Goal: Information Seeking & Learning: Learn about a topic

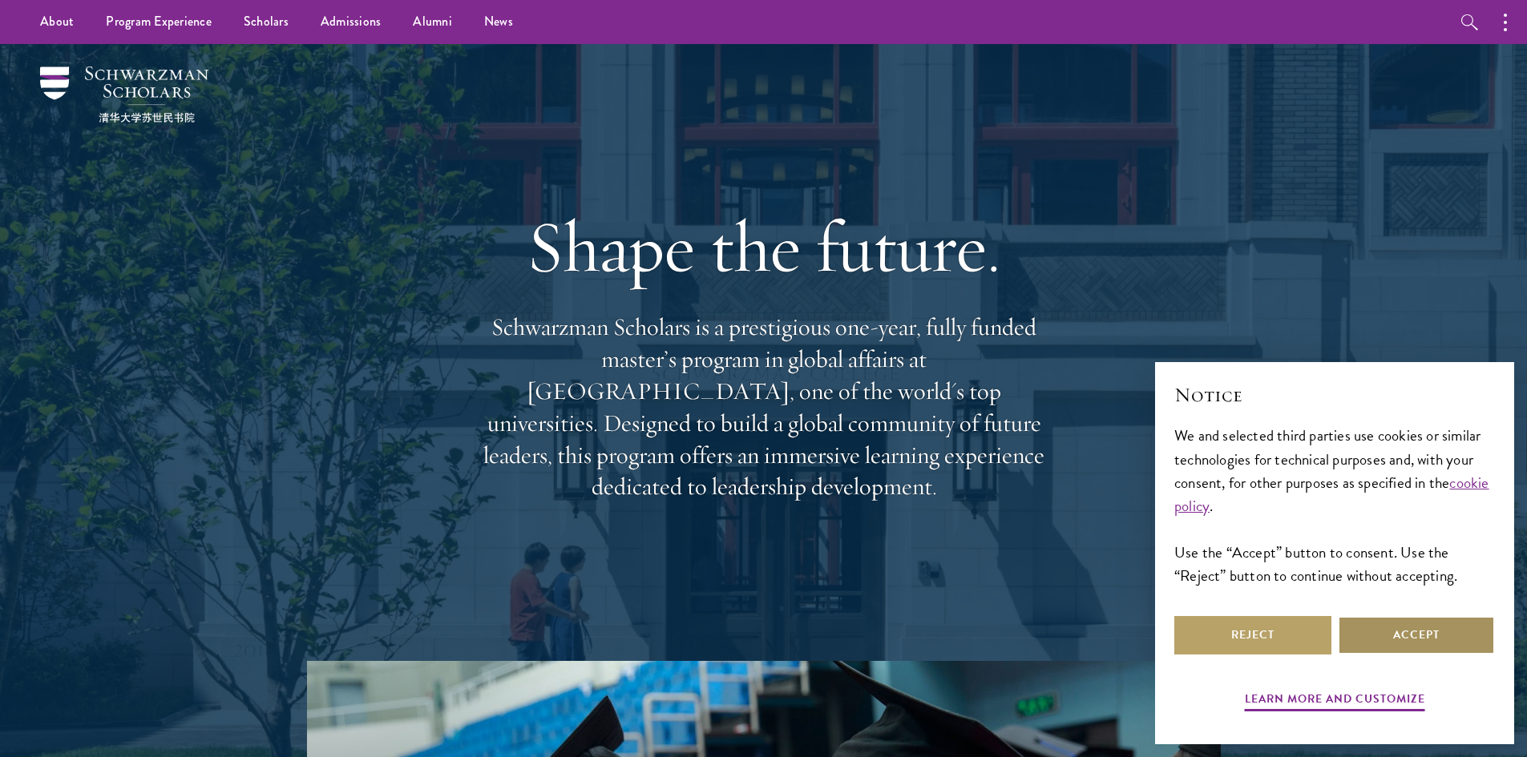
click at [1445, 627] on button "Accept" at bounding box center [1416, 635] width 157 height 38
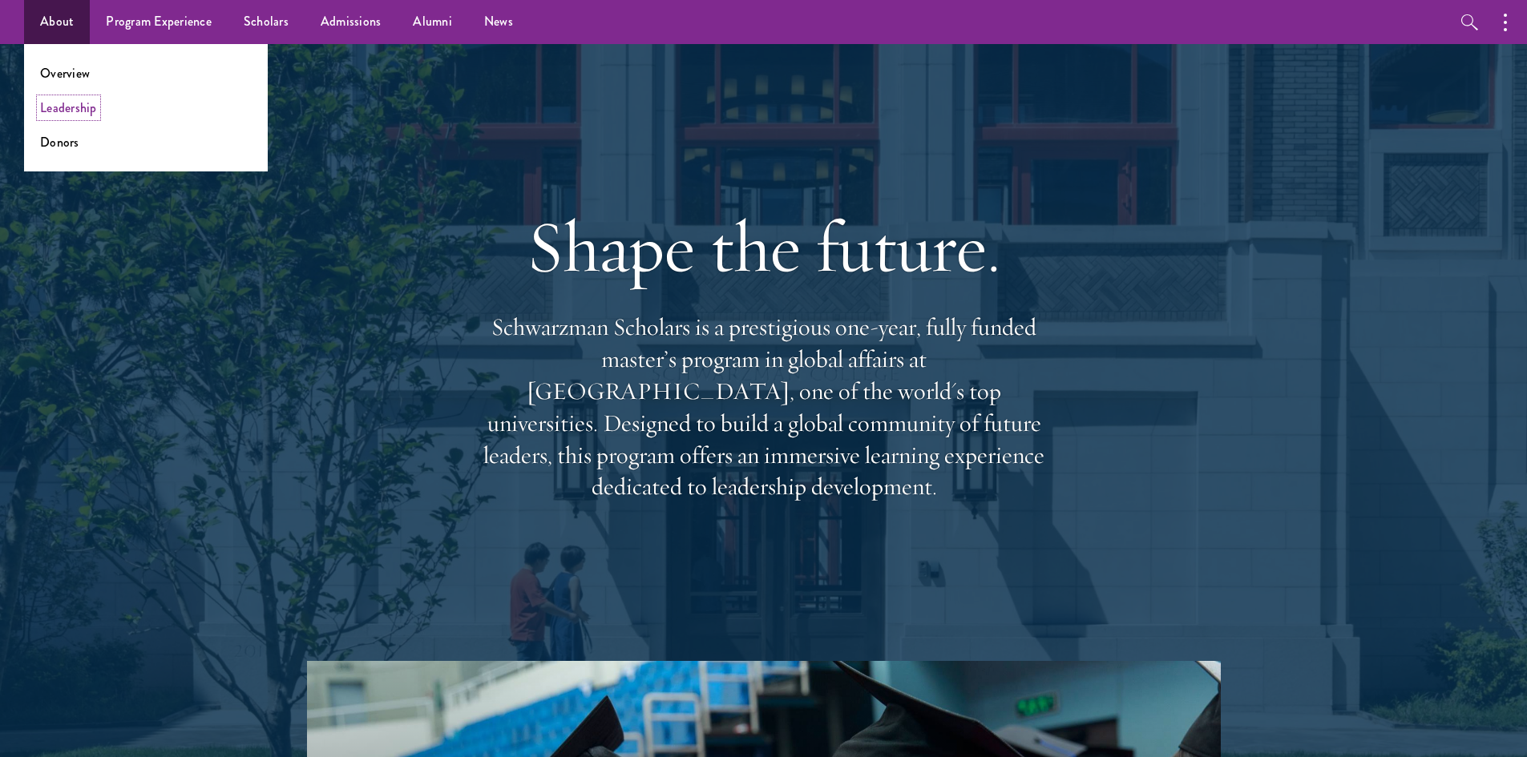
click at [77, 108] on link "Leadership" at bounding box center [68, 108] width 57 height 18
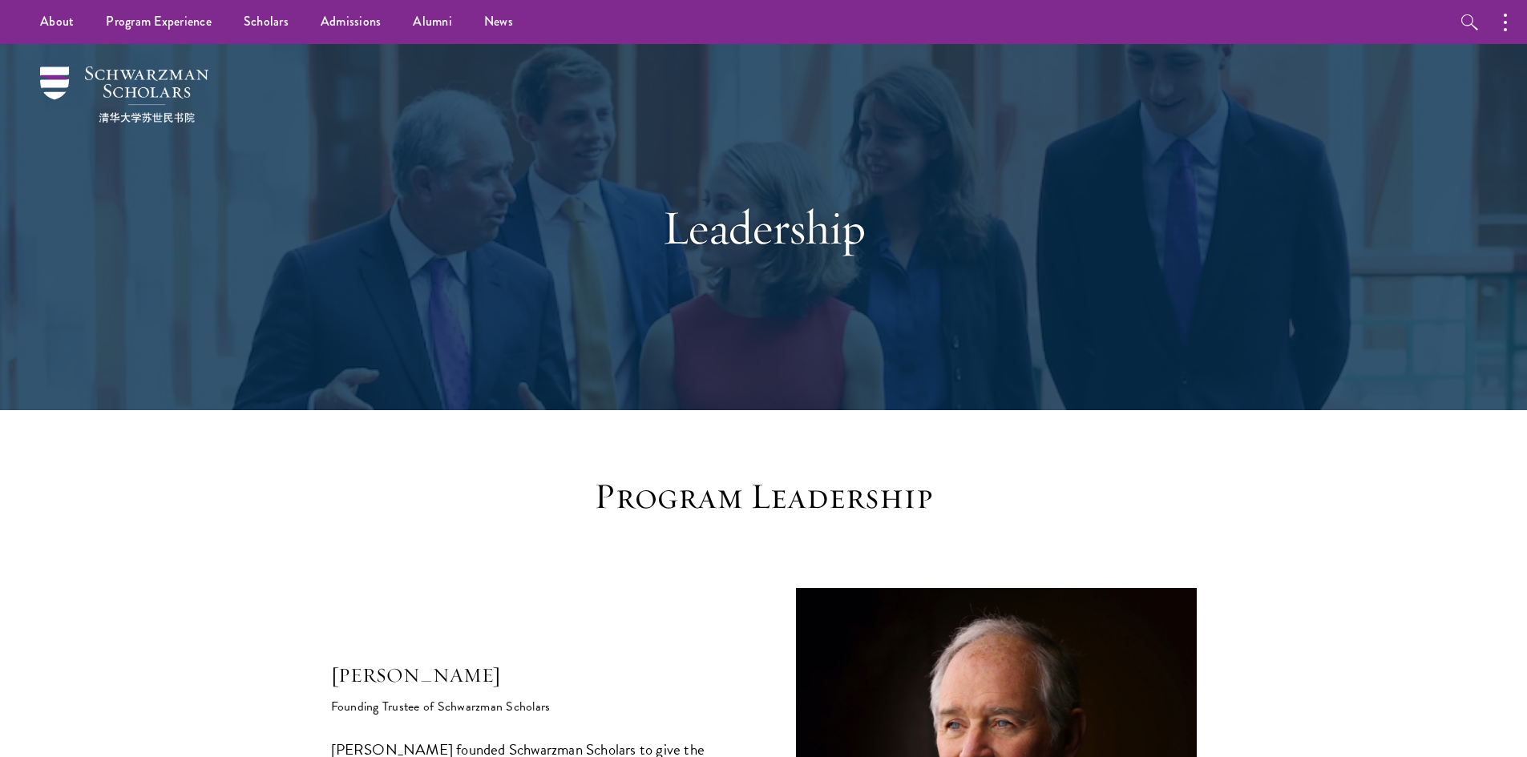
click at [689, 680] on h5 "[PERSON_NAME]" at bounding box center [531, 675] width 401 height 27
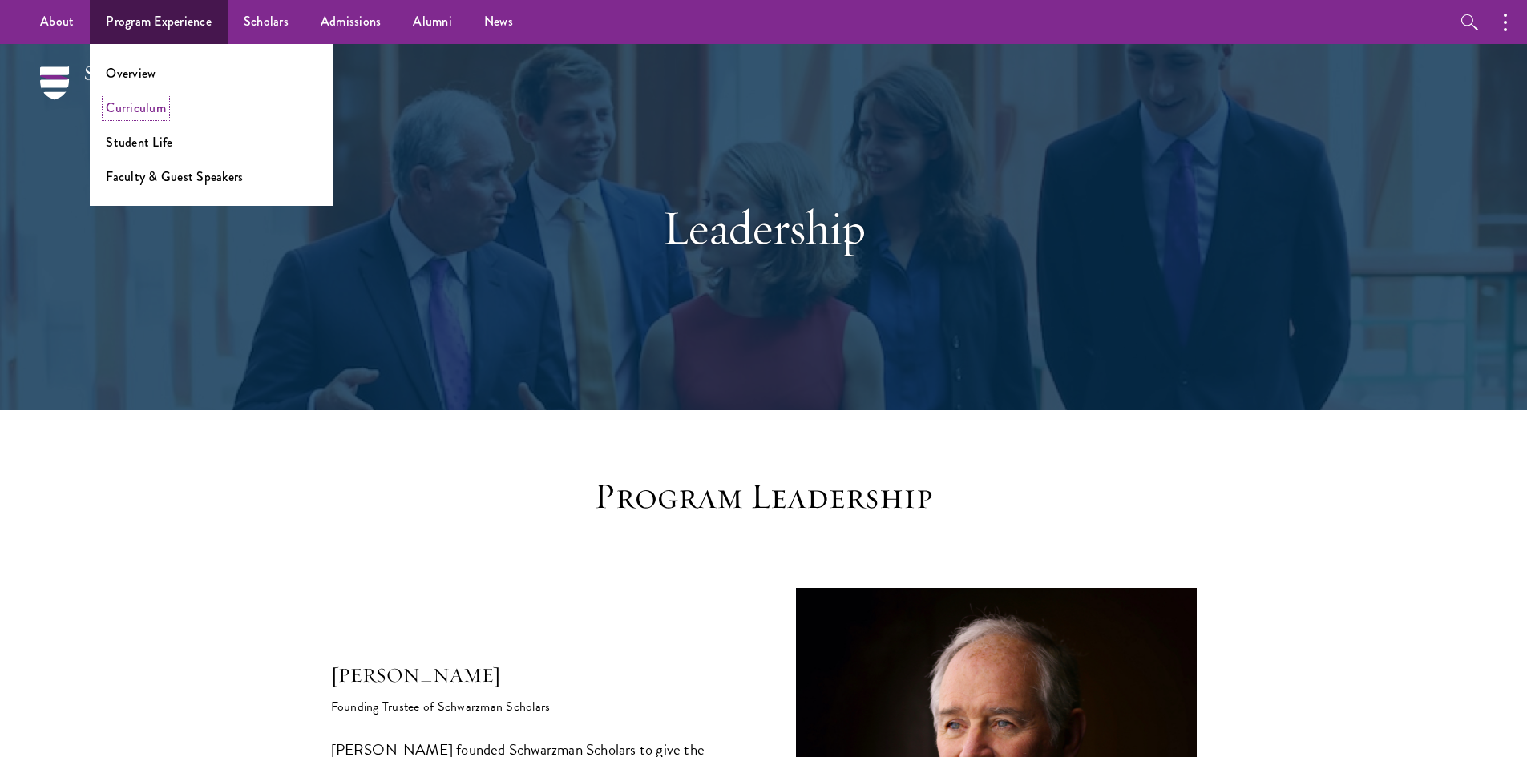
click at [138, 107] on link "Curriculum" at bounding box center [136, 108] width 60 height 18
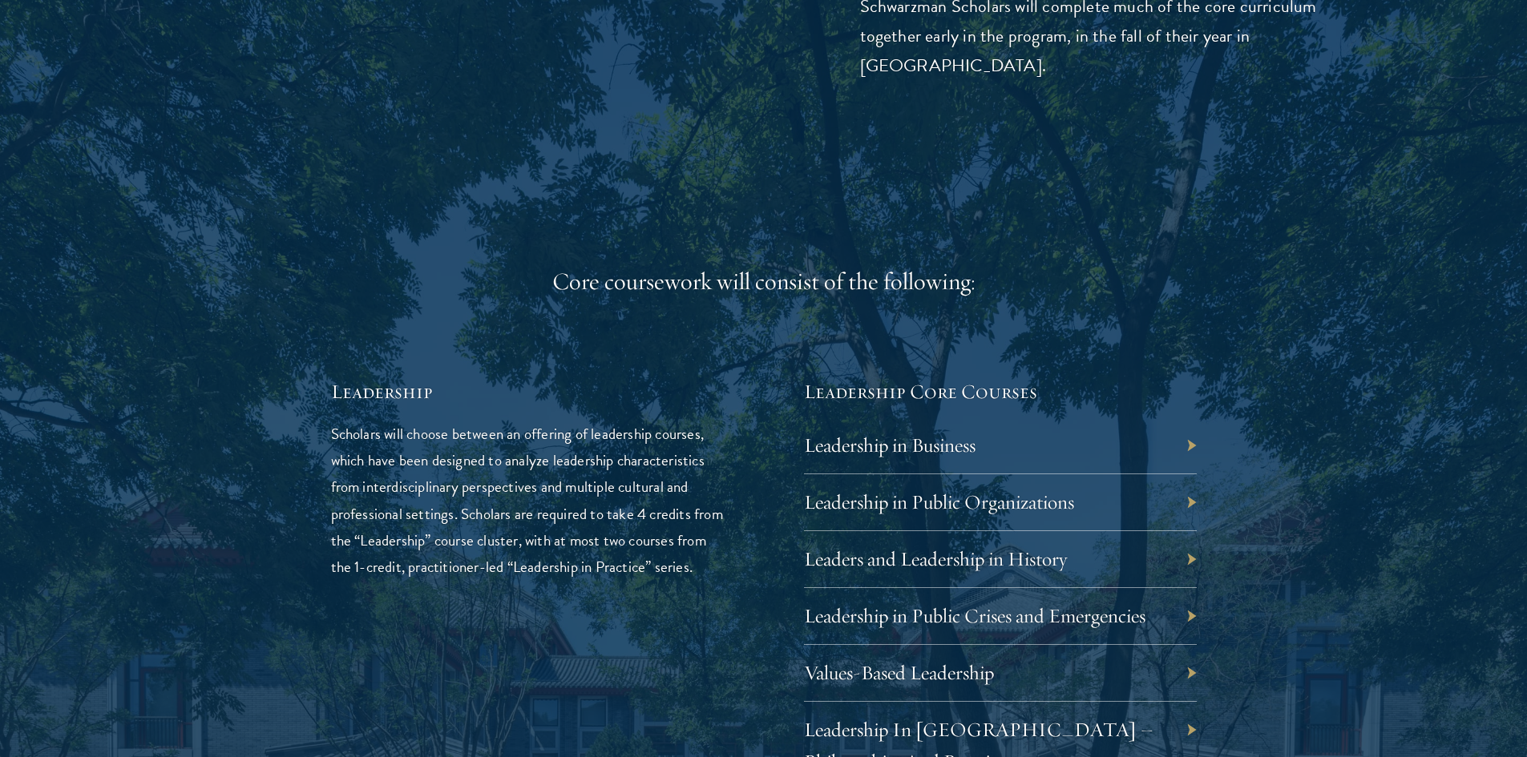
scroll to position [2805, 0]
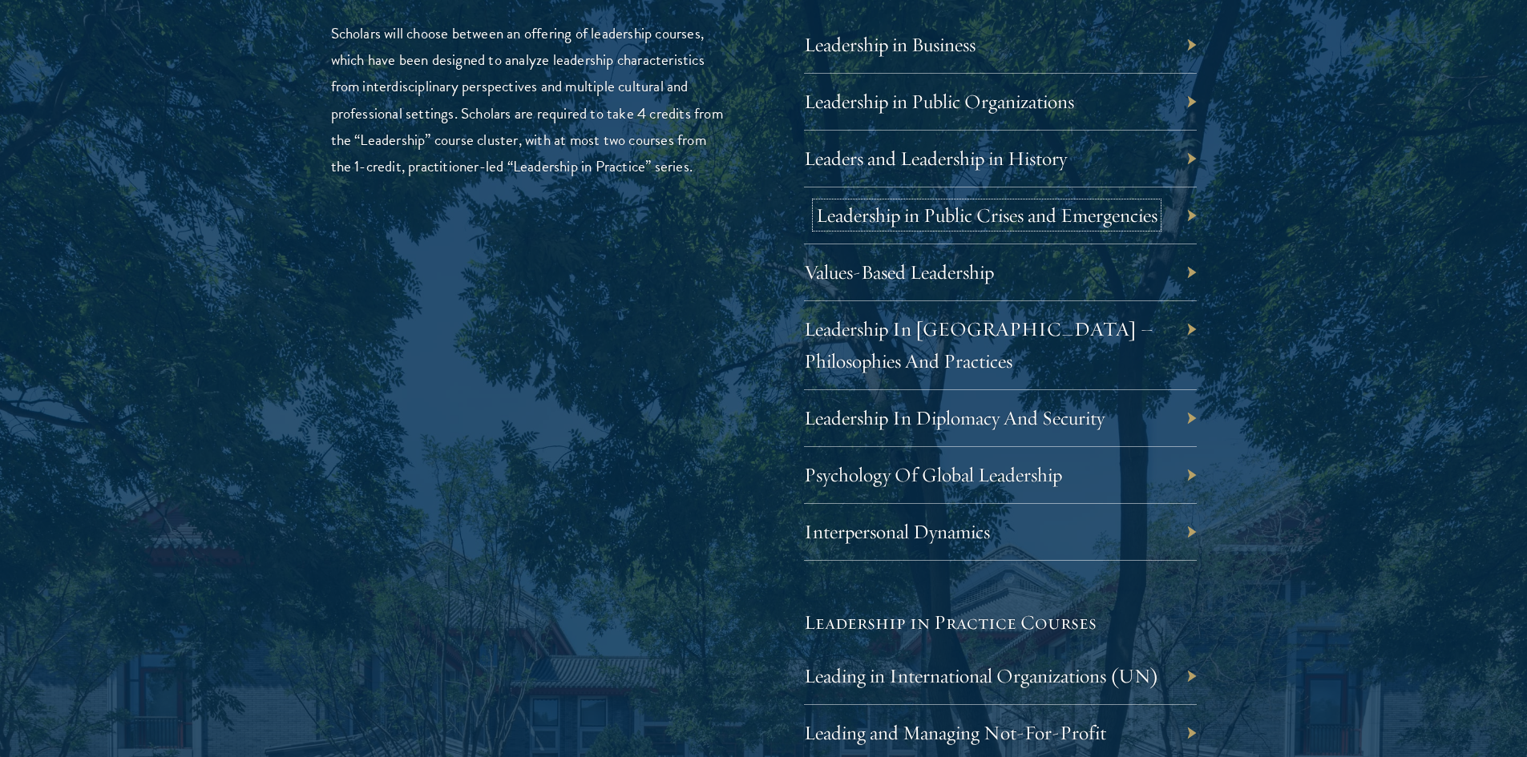
click at [932, 225] on link "Leadership in Public Crises and Emergencies" at bounding box center [986, 215] width 341 height 25
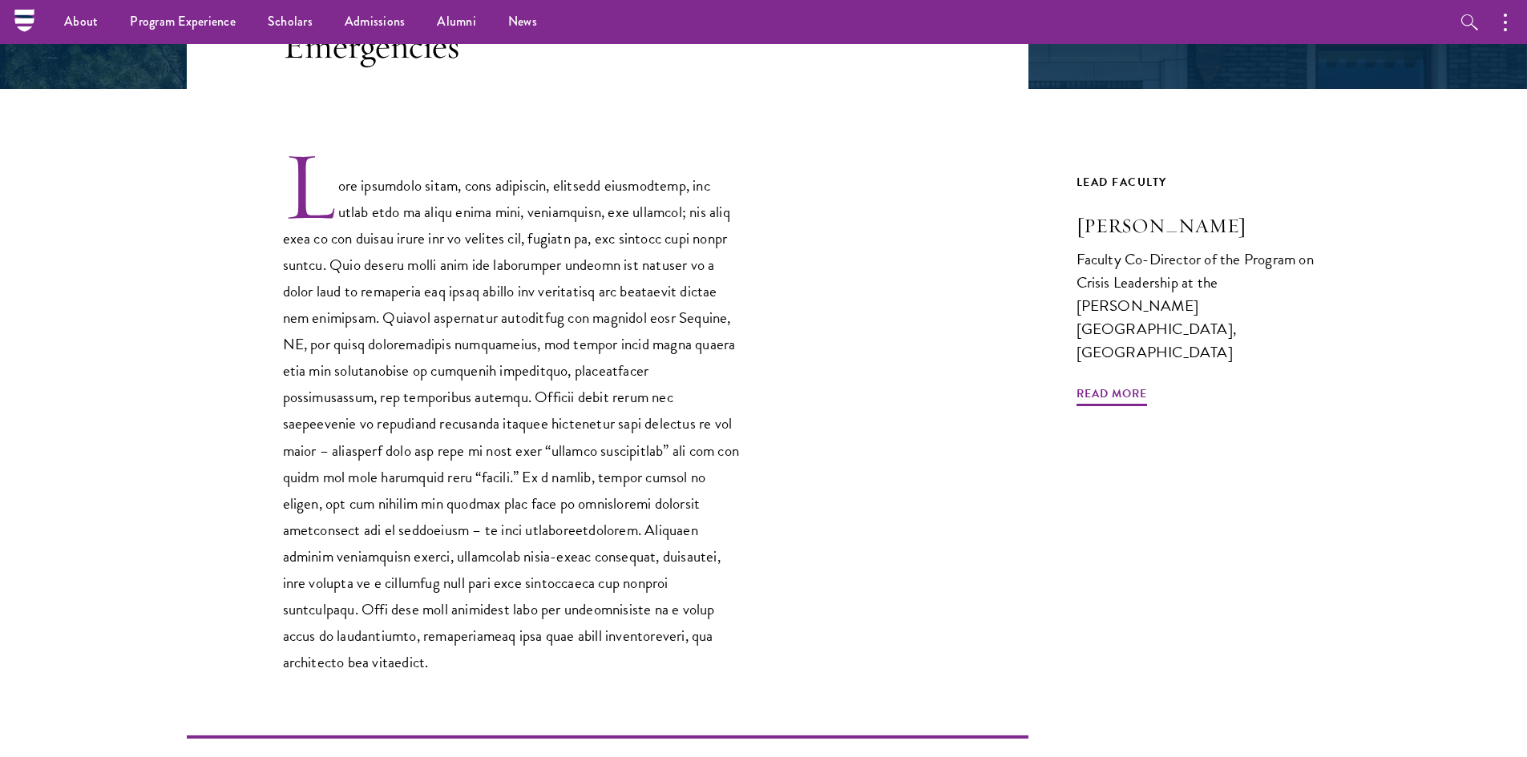
scroll to position [401, 0]
